Goal: Information Seeking & Learning: Learn about a topic

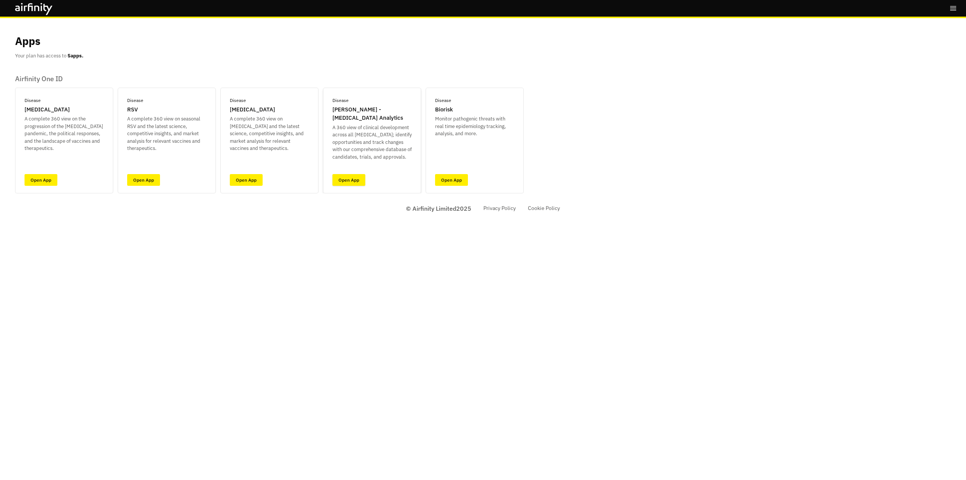
click at [348, 178] on link "Open App" at bounding box center [348, 180] width 33 height 12
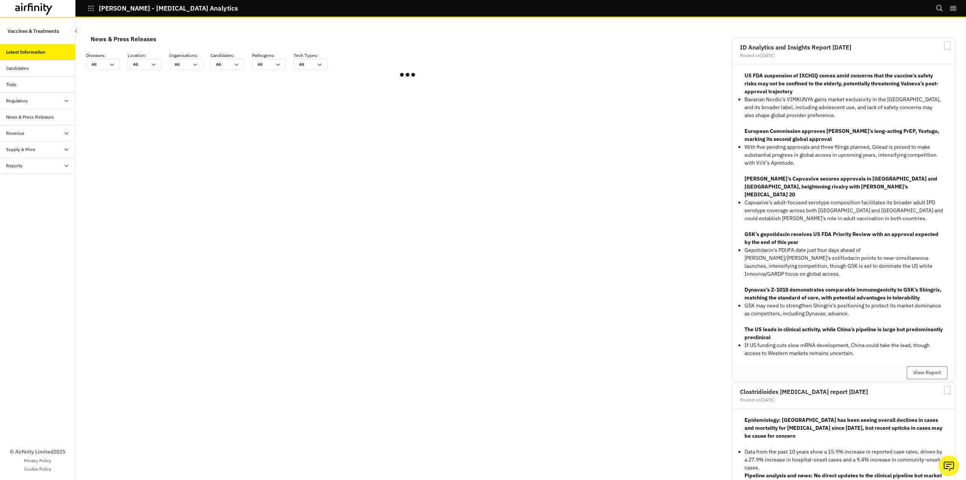
scroll to position [447, 221]
click at [115, 62] on div "All All" at bounding box center [103, 64] width 34 height 11
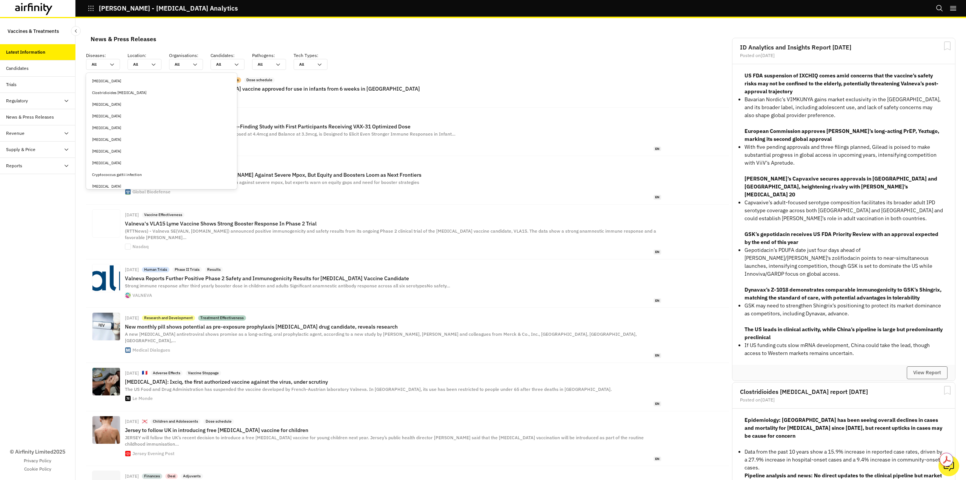
scroll to position [340, 0]
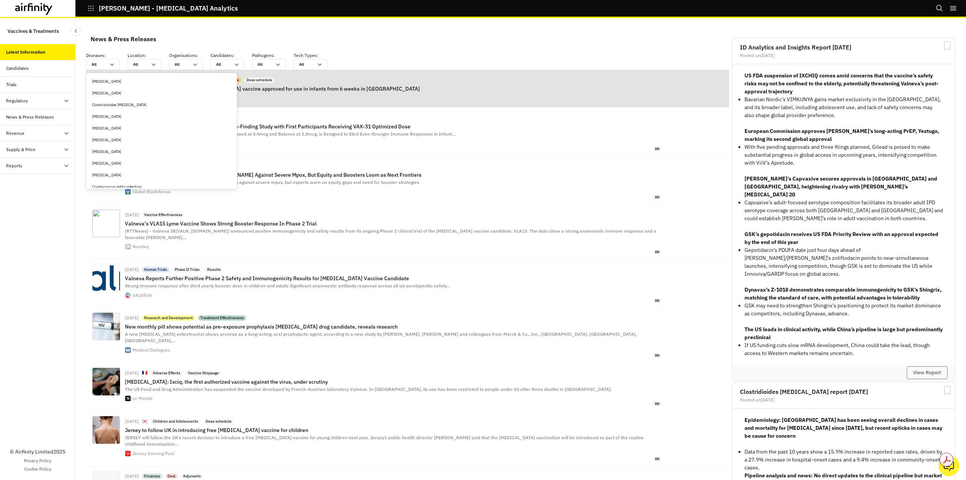
click at [127, 104] on div "Clostridioides difficile" at bounding box center [161, 105] width 139 height 6
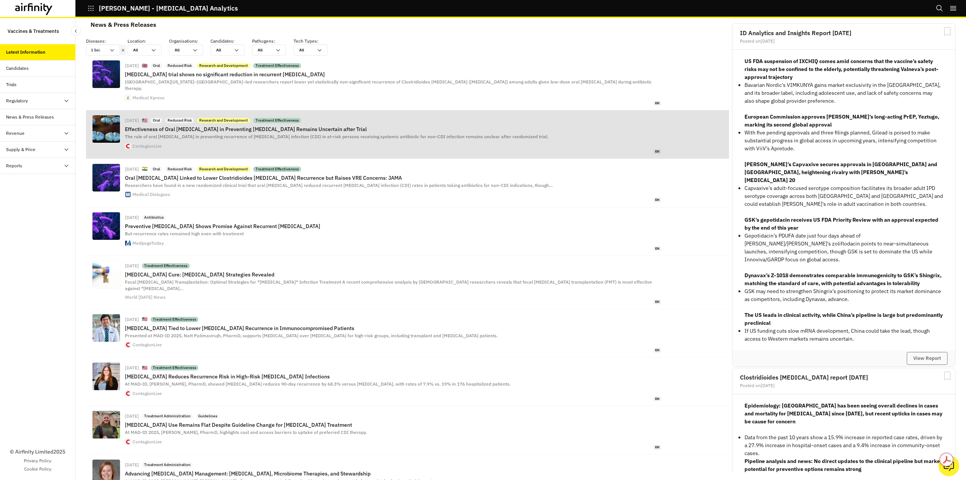
scroll to position [38, 0]
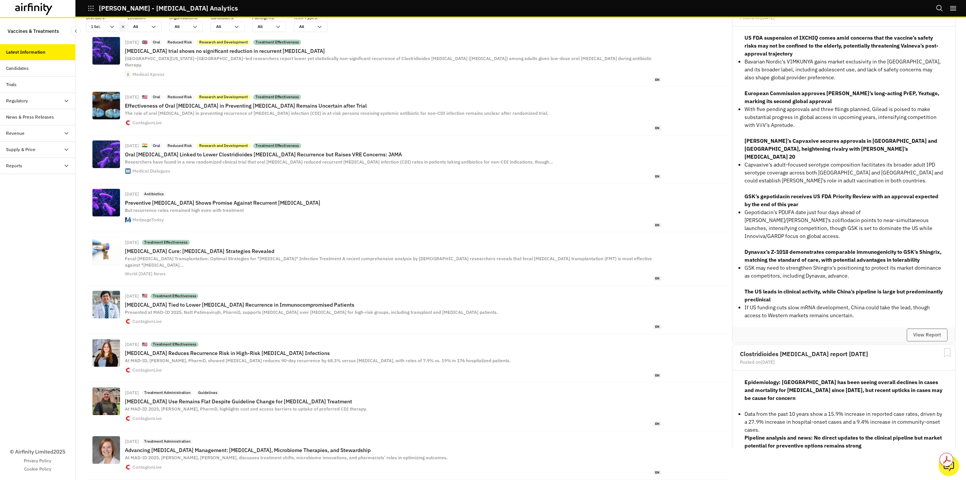
click at [31, 68] on div "Candidates" at bounding box center [40, 68] width 69 height 7
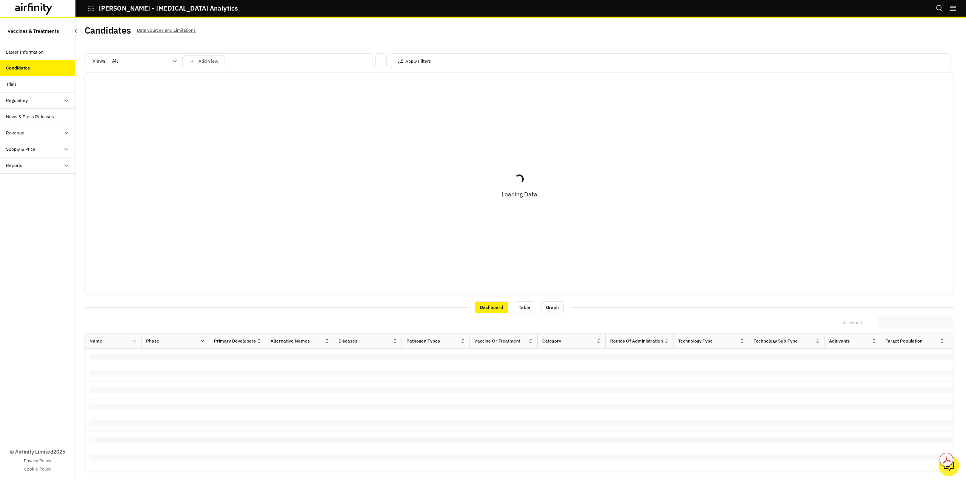
scroll to position [2, 0]
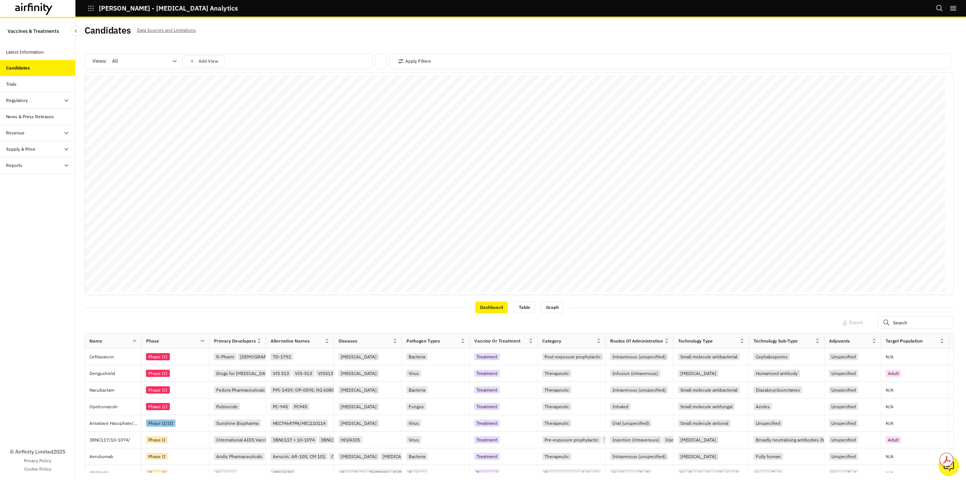
click at [139, 63] on div at bounding box center [140, 61] width 56 height 9
click at [130, 90] on p "Vaccines" at bounding box center [123, 94] width 20 height 8
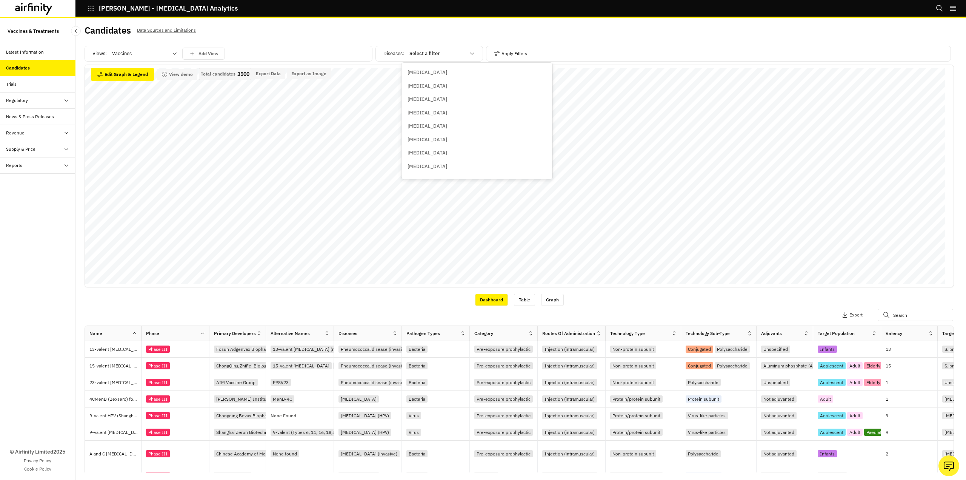
click at [462, 55] on div at bounding box center [437, 53] width 56 height 9
click at [448, 165] on p "Clostridioides difficile" at bounding box center [443, 168] width 71 height 8
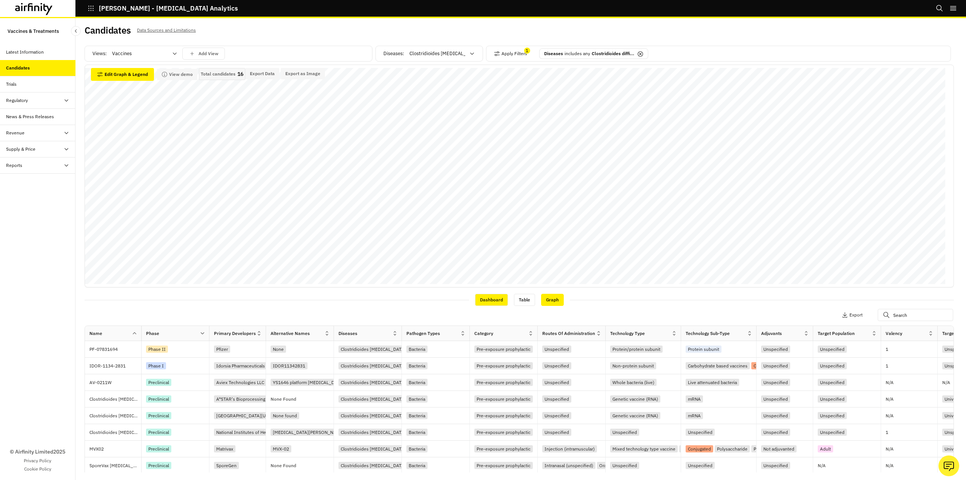
click at [548, 299] on div "Graph" at bounding box center [552, 300] width 23 height 12
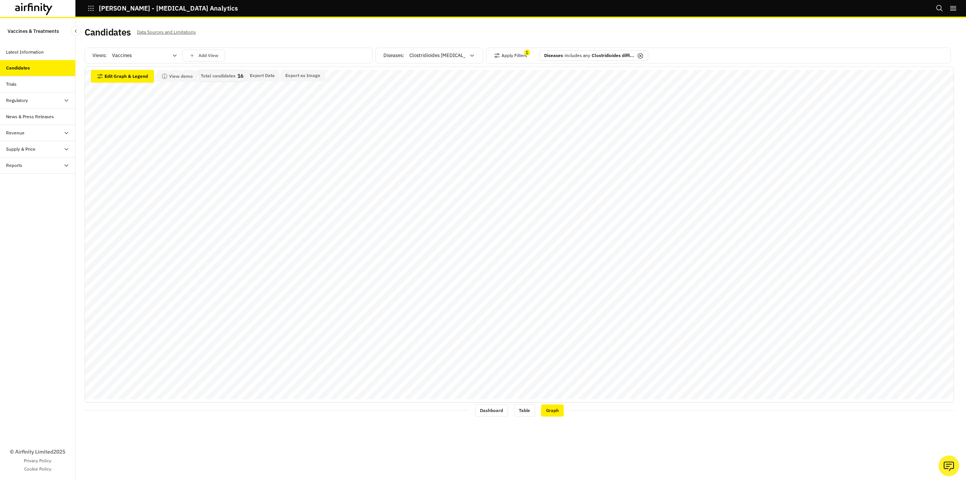
scroll to position [0, 0]
